Goal: Information Seeking & Learning: Find specific fact

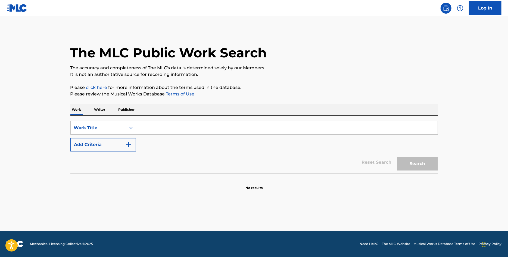
click at [153, 127] on input "Search Form" at bounding box center [286, 127] width 301 height 13
type input "beastmode big dawg"
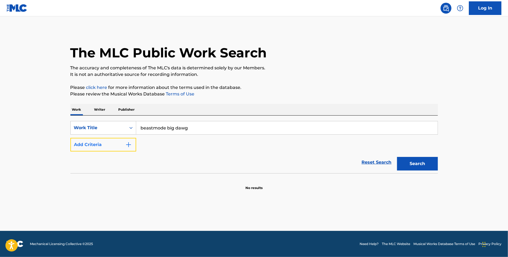
click at [81, 146] on button "Add Criteria" at bounding box center [103, 145] width 66 height 14
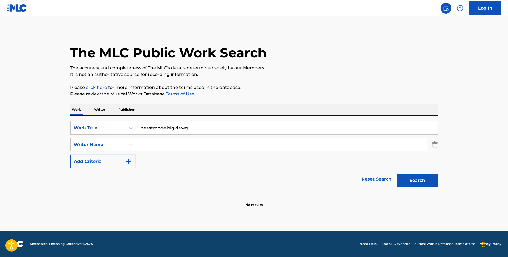
click at [169, 142] on input "Search Form" at bounding box center [281, 144] width 291 height 13
type input "[PERSON_NAME]"
click at [397, 174] on button "Search" at bounding box center [417, 181] width 41 height 14
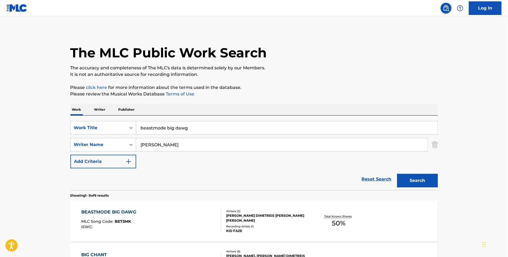
click at [192, 217] on div "BEASTMODE BIG DAWG MLC Song Code : BE73MK ISWC :" at bounding box center [151, 221] width 140 height 24
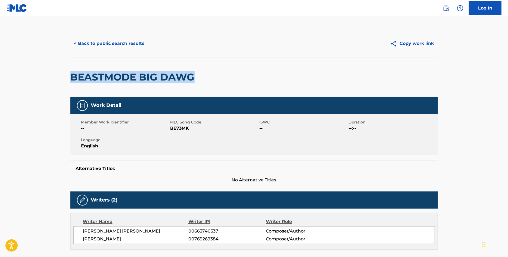
drag, startPoint x: 508, startPoint y: 67, endPoint x: 509, endPoint y: 83, distance: 15.9
click at [508, 83] on html "Accessibility Screen-Reader Guide, Feedback, and Issue Reporting | New window 0…" at bounding box center [254, 128] width 508 height 257
click at [492, 88] on main "< Back to public search results Copy work link BEASTMODE BIG DAWG Work Detail M…" at bounding box center [254, 233] width 508 height 435
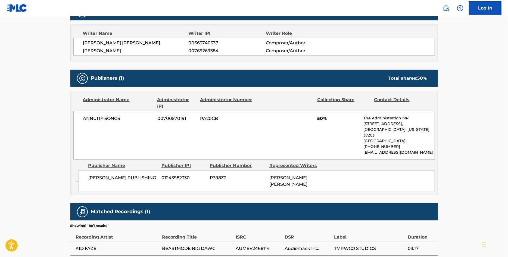
scroll to position [188, 0]
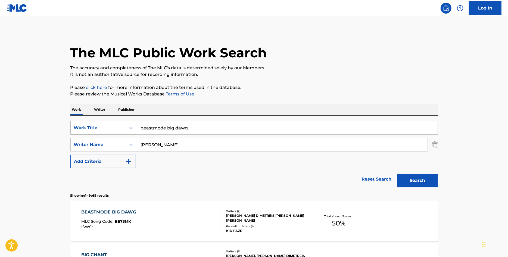
drag, startPoint x: 192, startPoint y: 129, endPoint x: 128, endPoint y: 126, distance: 63.9
click at [128, 126] on div "SearchWithCriteria5a245d52-d3c9-4205-8a38-53ccca4ac0e0 Work Title beastmode big…" at bounding box center [253, 128] width 367 height 14
type input "big chant"
click at [397, 174] on button "Search" at bounding box center [417, 181] width 41 height 14
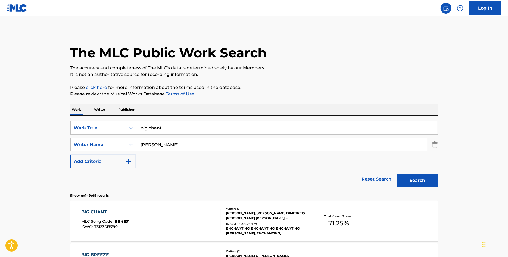
click at [112, 208] on div "BIG CHANT MLC Song Code : BB4E31 ISWC : T3123517799 Writers ( 6 ) [PERSON_NAME]…" at bounding box center [253, 221] width 367 height 41
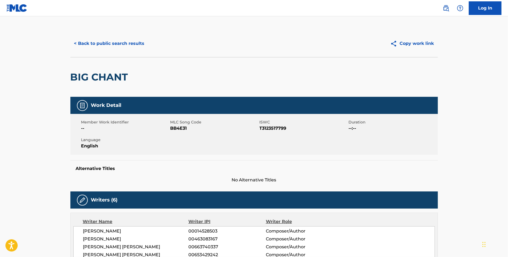
click at [92, 165] on div "Alternative Titles No Alternative Titles" at bounding box center [253, 171] width 367 height 23
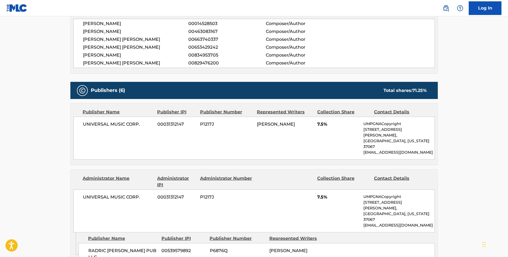
scroll to position [261, 0]
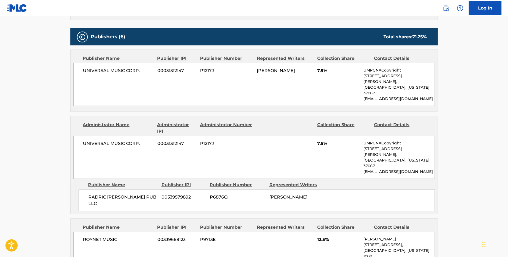
click at [68, 178] on div "< Back to public search results Copy work link BIG CHANT Work Detail Member Wor…" at bounding box center [254, 238] width 380 height 939
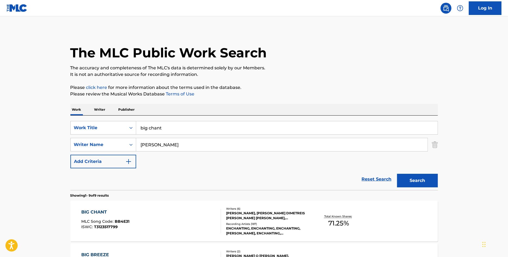
drag, startPoint x: 172, startPoint y: 130, endPoint x: 137, endPoint y: 124, distance: 35.7
click at [137, 124] on input "big chant" at bounding box center [286, 127] width 301 height 13
paste input "[PERSON_NAME]"
type input "[PERSON_NAME]"
click at [407, 179] on button "Search" at bounding box center [417, 181] width 41 height 14
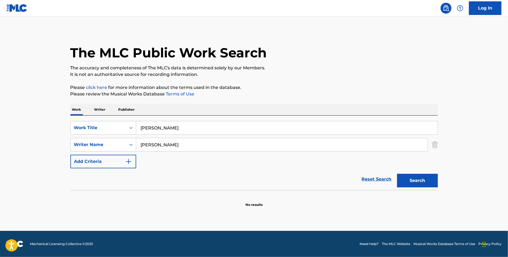
drag, startPoint x: 185, startPoint y: 129, endPoint x: 138, endPoint y: 126, distance: 47.6
click at [138, 126] on input "[PERSON_NAME]" at bounding box center [286, 127] width 301 height 13
type input "ether"
click at [397, 174] on button "Search" at bounding box center [417, 181] width 41 height 14
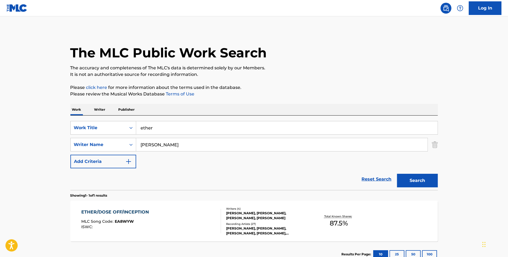
click at [154, 218] on div "ETHER/DOSE OFF/INCEPTION MLC Song Code : EA8WYW ISWC :" at bounding box center [151, 221] width 140 height 24
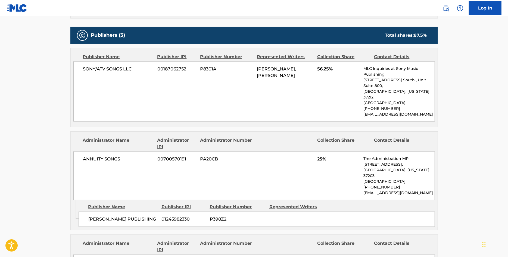
scroll to position [248, 0]
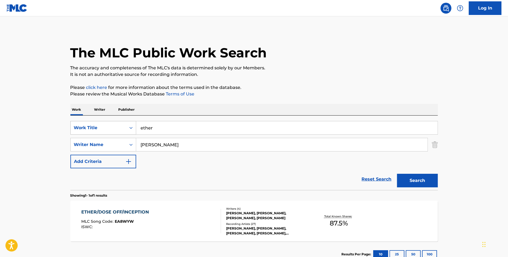
drag, startPoint x: 169, startPoint y: 127, endPoint x: 119, endPoint y: 129, distance: 50.3
click at [119, 129] on div "SearchWithCriteria5a245d52-d3c9-4205-8a38-53ccca4ac0e0 Work Title ether" at bounding box center [253, 128] width 367 height 14
type input "got me down"
click at [397, 174] on button "Search" at bounding box center [417, 181] width 41 height 14
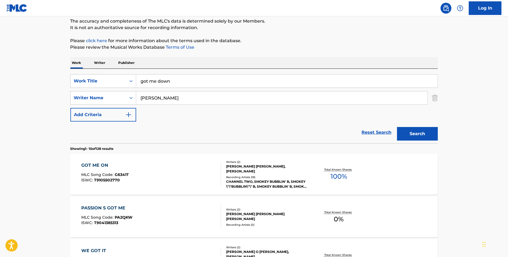
scroll to position [58, 0]
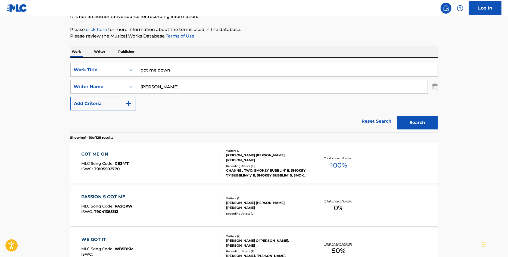
click at [186, 69] on input "got me down" at bounding box center [286, 69] width 301 height 13
click at [198, 173] on div "GOT ME ON MLC Song Code : G6341T ISWC : T9105502770" at bounding box center [151, 163] width 140 height 24
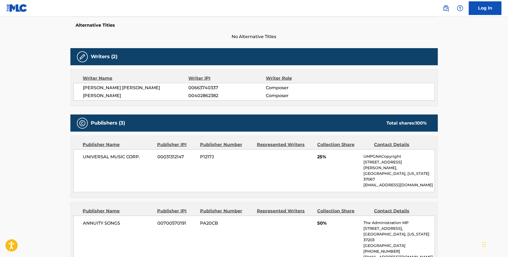
scroll to position [145, 0]
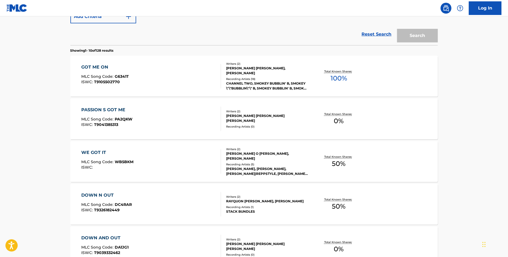
scroll to position [58, 0]
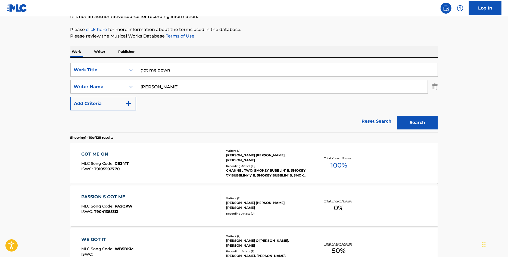
drag, startPoint x: 180, startPoint y: 68, endPoint x: 137, endPoint y: 64, distance: 44.0
click at [137, 64] on input "got me down" at bounding box center [286, 69] width 301 height 13
type input "home invasion"
click at [397, 116] on button "Search" at bounding box center [417, 123] width 41 height 14
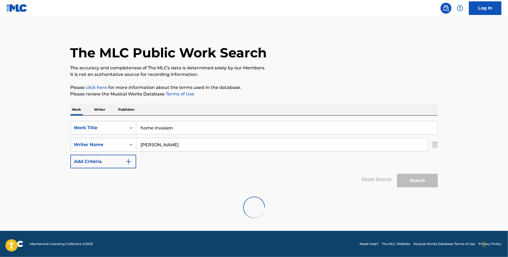
scroll to position [0, 0]
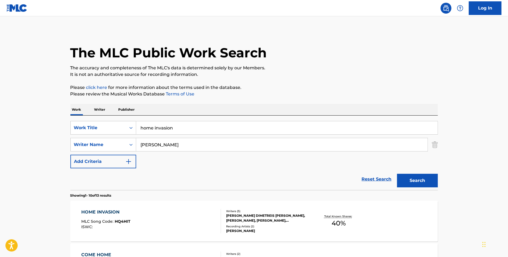
click at [137, 209] on div "HOME INVASION MLC Song Code : HQ4HIT ISWC :" at bounding box center [151, 221] width 140 height 24
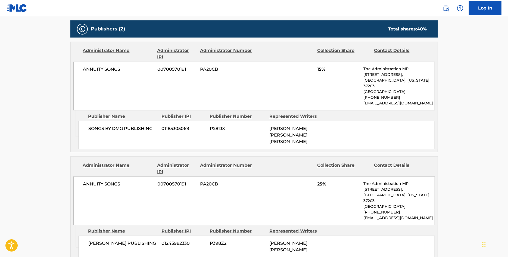
scroll to position [290, 0]
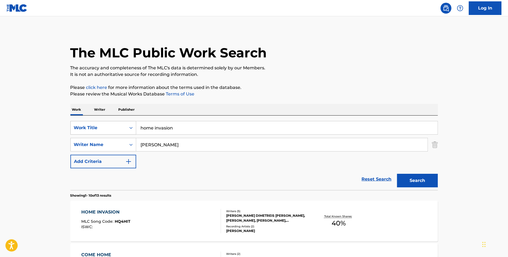
drag, startPoint x: 182, startPoint y: 131, endPoint x: 126, endPoint y: 128, distance: 56.1
click at [126, 128] on div "SearchWithCriteria5a245d52-d3c9-4205-8a38-53ccca4ac0e0 Work Title home invasion" at bounding box center [253, 128] width 367 height 14
type input "ice on"
click at [397, 174] on button "Search" at bounding box center [417, 181] width 41 height 14
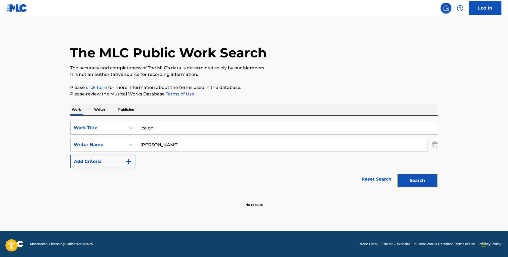
click at [424, 179] on button "Search" at bounding box center [417, 181] width 41 height 14
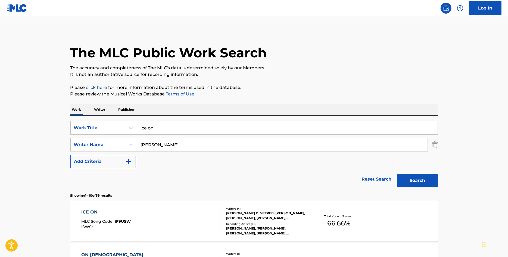
click at [125, 212] on div "ICE ON" at bounding box center [105, 212] width 49 height 7
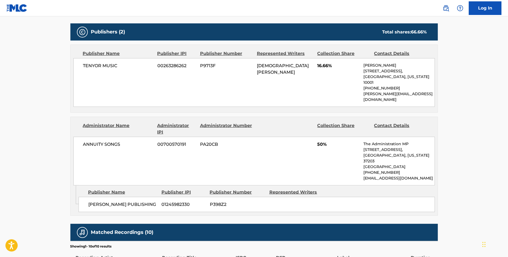
scroll to position [261, 0]
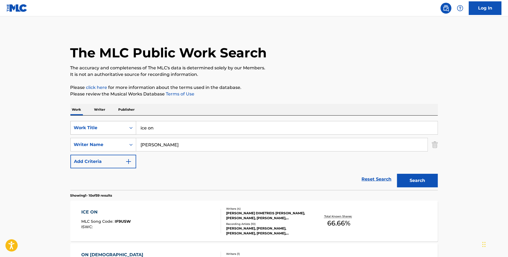
drag, startPoint x: 146, startPoint y: 128, endPoint x: 123, endPoint y: 124, distance: 23.4
click at [123, 124] on div "SearchWithCriteria5a245d52-d3c9-4205-8a38-53ccca4ac0e0 Work Title ice on" at bounding box center [253, 128] width 367 height 14
type input "khaza"
click at [397, 174] on button "Search" at bounding box center [417, 181] width 41 height 14
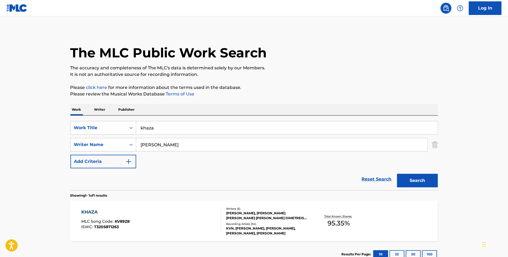
click at [149, 232] on div "KHAZA MLC Song Code : KV89Z8 ISWC : T3205871263" at bounding box center [151, 221] width 140 height 24
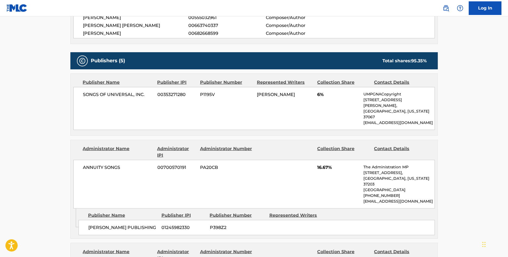
scroll to position [232, 0]
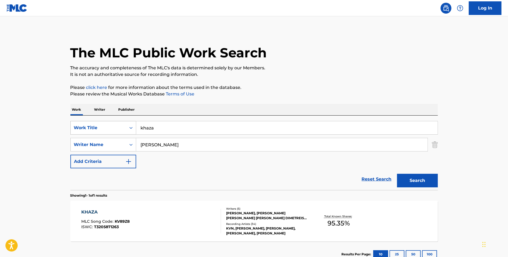
drag, startPoint x: 150, startPoint y: 127, endPoint x: 124, endPoint y: 130, distance: 25.7
click at [126, 130] on div "SearchWithCriteria5a245d52-d3c9-4205-8a38-53ccca4ac0e0 Work Title khaza" at bounding box center [253, 128] width 367 height 14
type input "let it go"
click at [397, 174] on button "Search" at bounding box center [417, 181] width 41 height 14
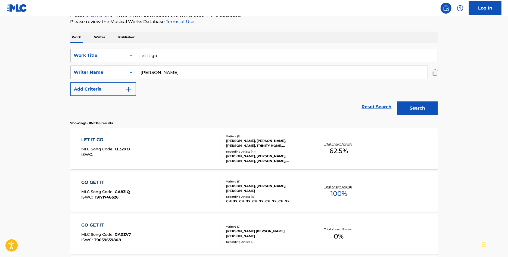
scroll to position [87, 0]
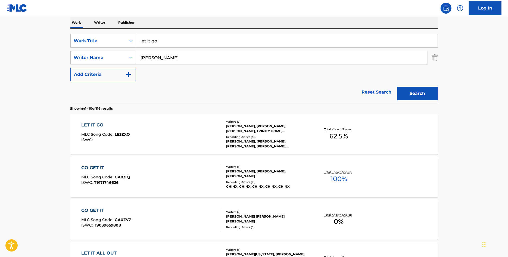
click at [160, 116] on div "LET IT GO MLC Song Code : LE3ZXO ISWC : Writers ( 6 ) [PERSON_NAME], [PERSON_NA…" at bounding box center [253, 134] width 367 height 41
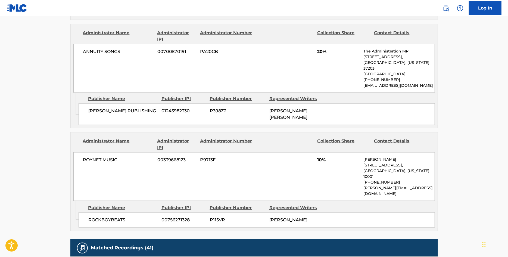
scroll to position [430, 0]
